Goal: Transaction & Acquisition: Subscribe to service/newsletter

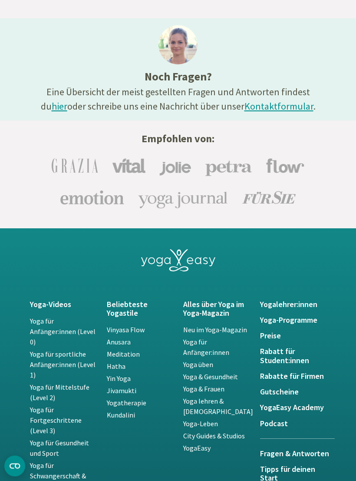
scroll to position [1695, 0]
click at [313, 324] on h5 "Yoga-Programme" at bounding box center [293, 319] width 66 height 9
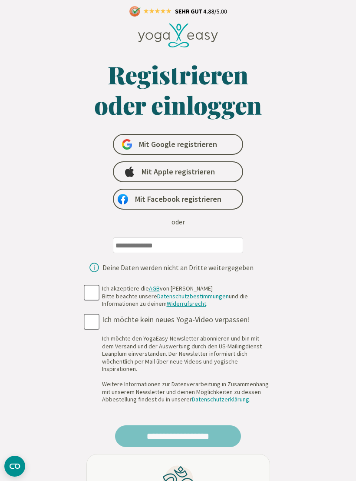
click at [229, 171] on link "Mit Apple registrieren" at bounding box center [178, 171] width 130 height 21
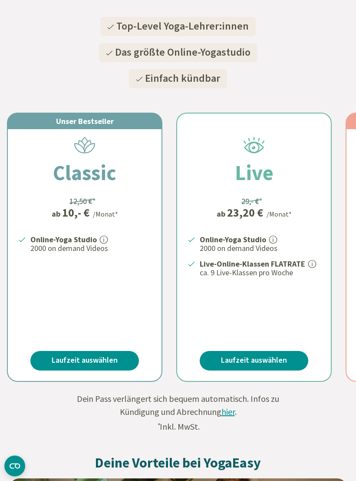
scroll to position [123, 0]
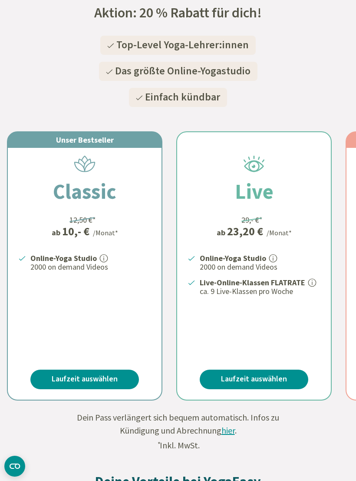
click at [120, 376] on link "Laufzeit auswählen" at bounding box center [84, 379] width 109 height 20
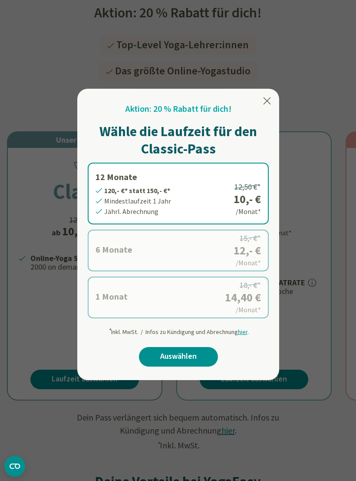
click at [207, 350] on link "Auswählen" at bounding box center [178, 357] width 79 height 20
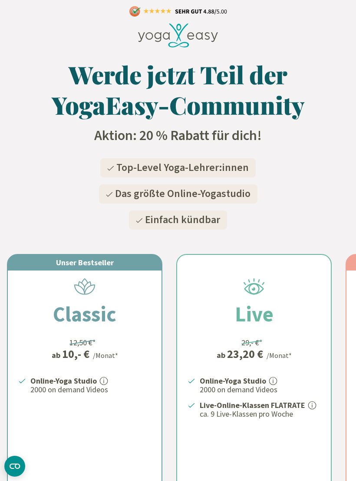
click at [203, 219] on span "Einfach kündbar" at bounding box center [182, 219] width 75 height 15
click at [241, 198] on span "Das größte Online-Yogastudio" at bounding box center [183, 193] width 136 height 15
click at [246, 162] on span "Top-Level Yoga-Lehrer:innen" at bounding box center [182, 167] width 133 height 15
